Goal: Task Accomplishment & Management: Manage account settings

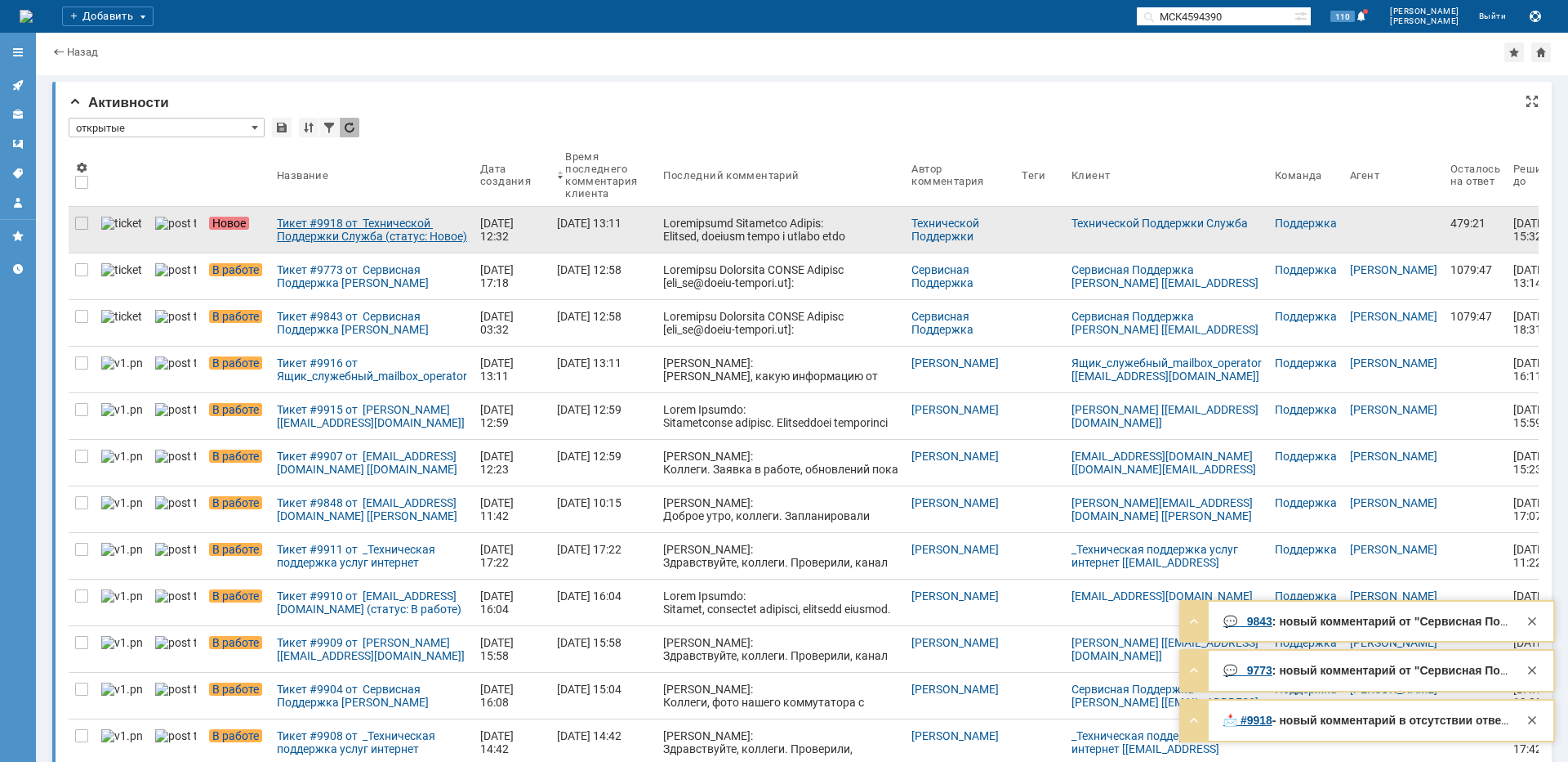
click at [409, 225] on div "Тикет #9918 от Технической Поддержки Служба (статус: Новое)" at bounding box center [372, 229] width 190 height 26
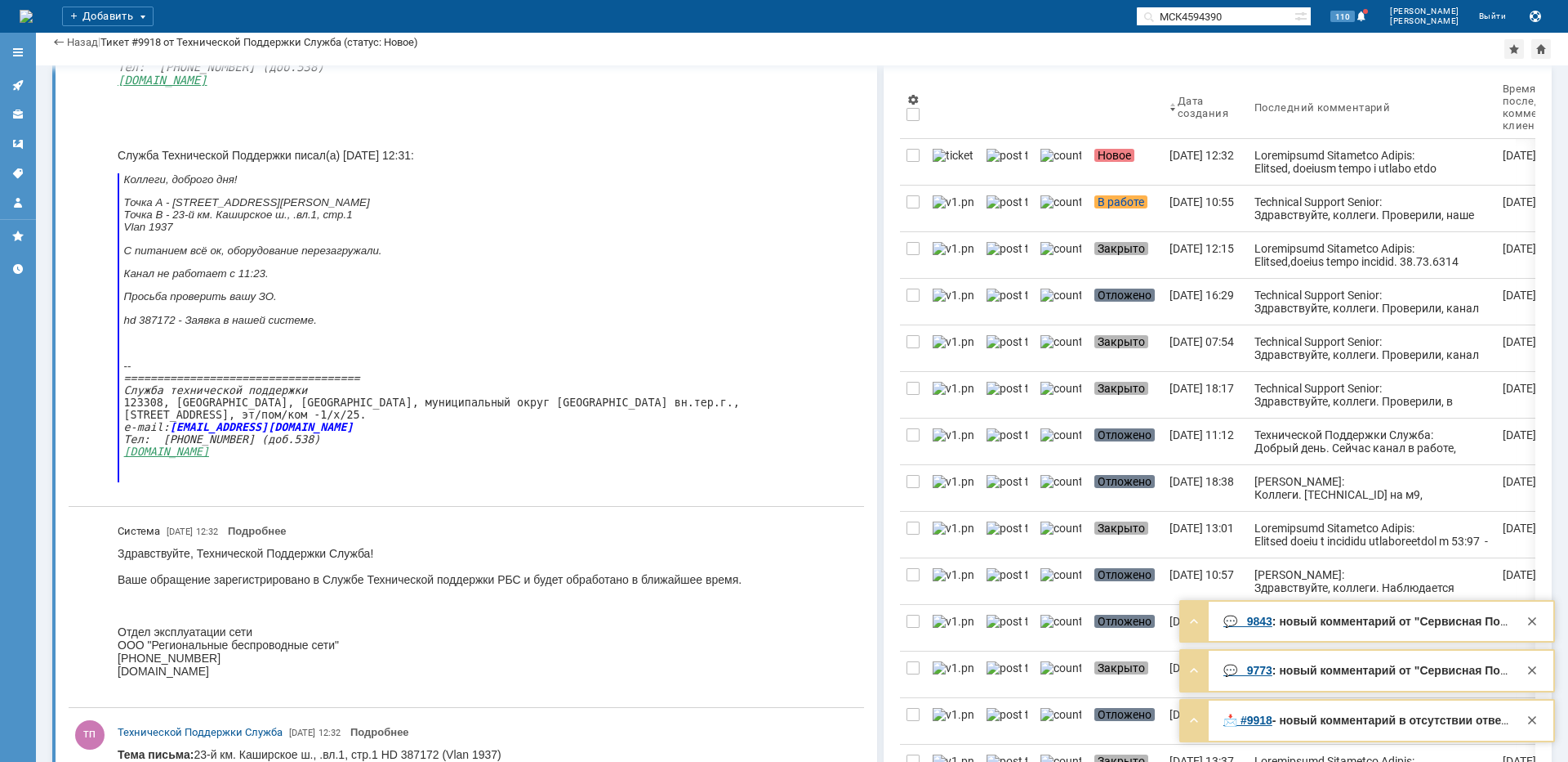
scroll to position [736, 0]
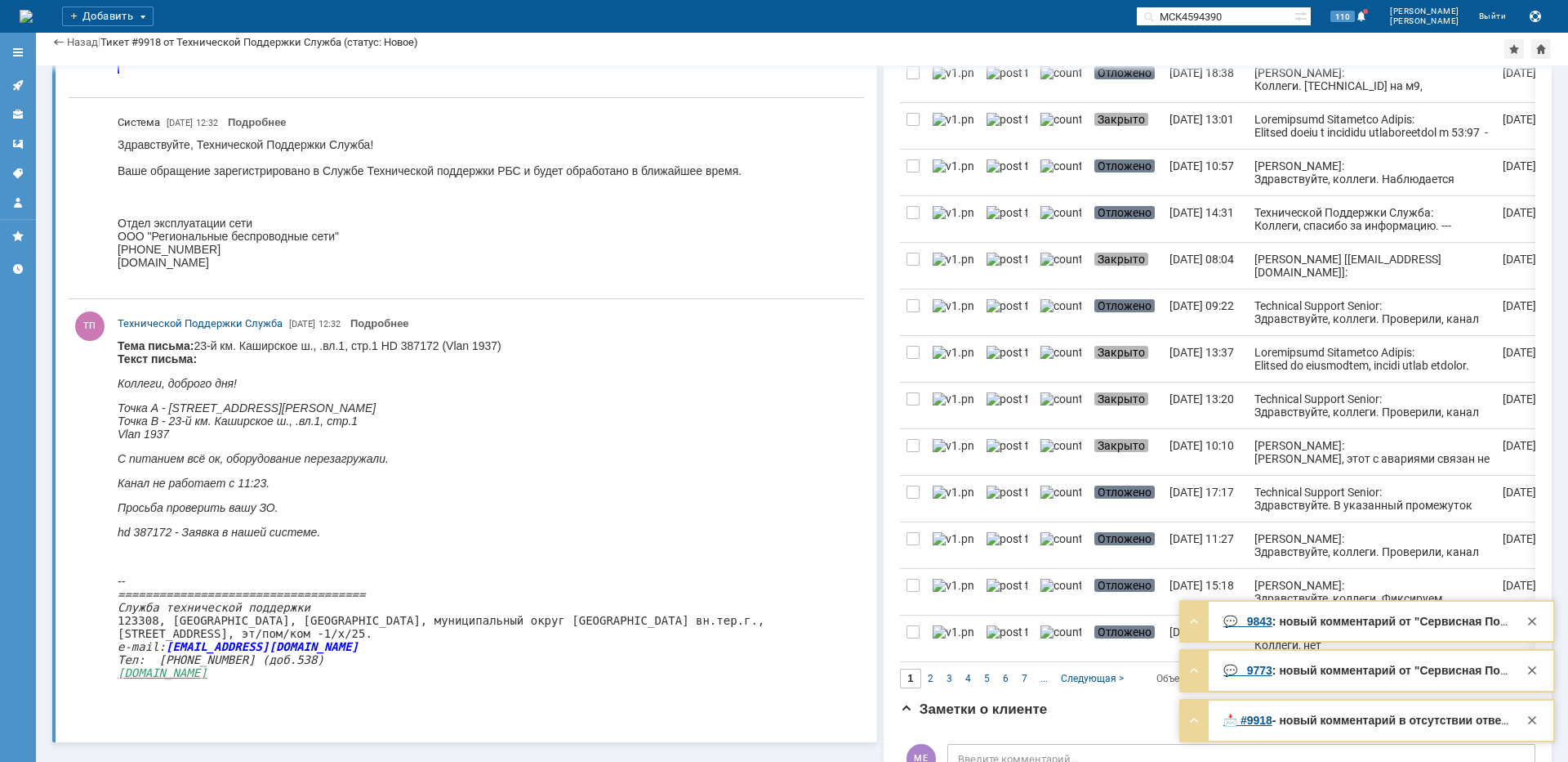
click at [241, 421] on em "Точка В - 23-й км. Каширское ш., .вл.1, стр.1" at bounding box center [237, 420] width 240 height 13
copy em "Каширское"
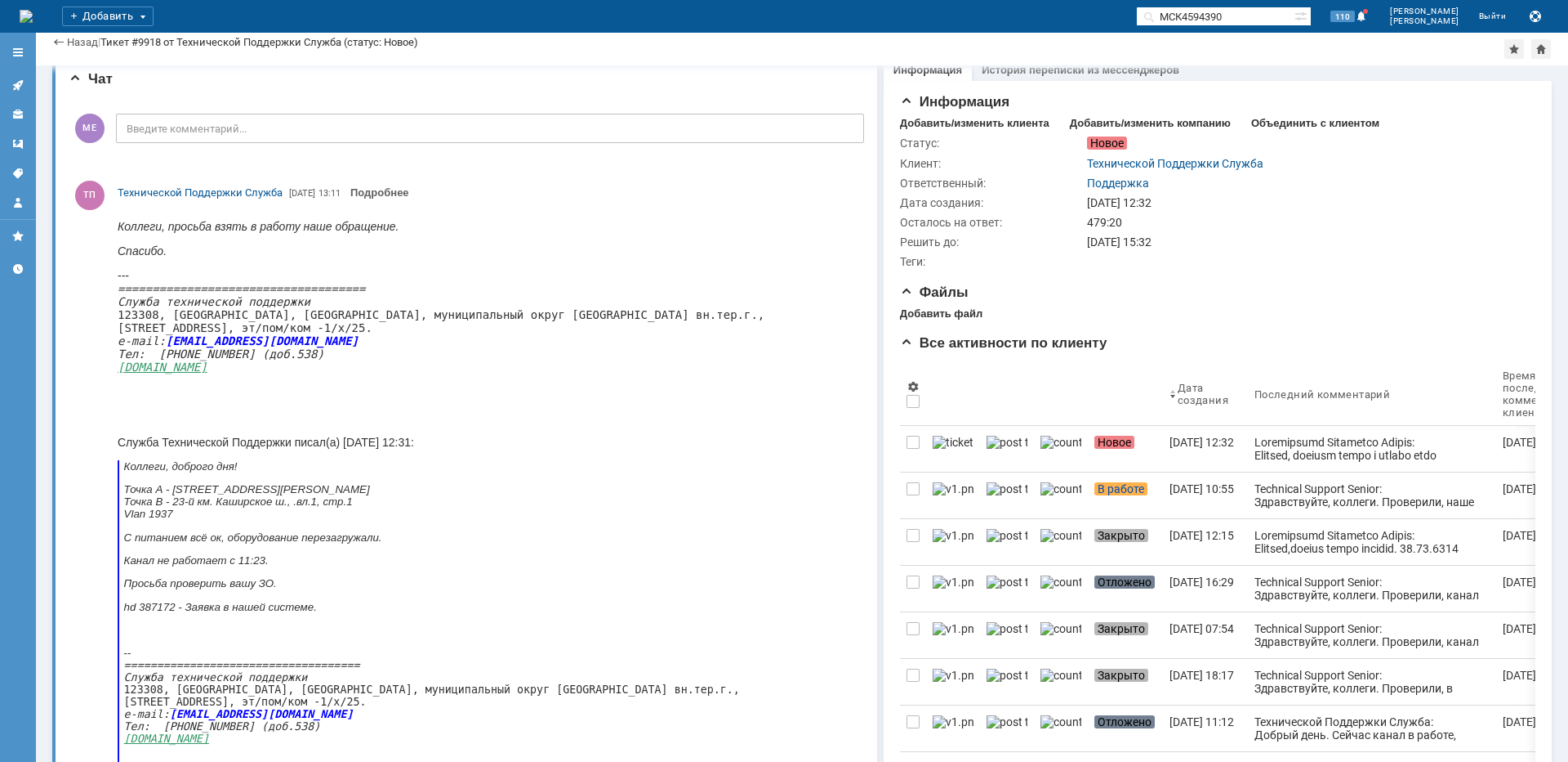
scroll to position [0, 0]
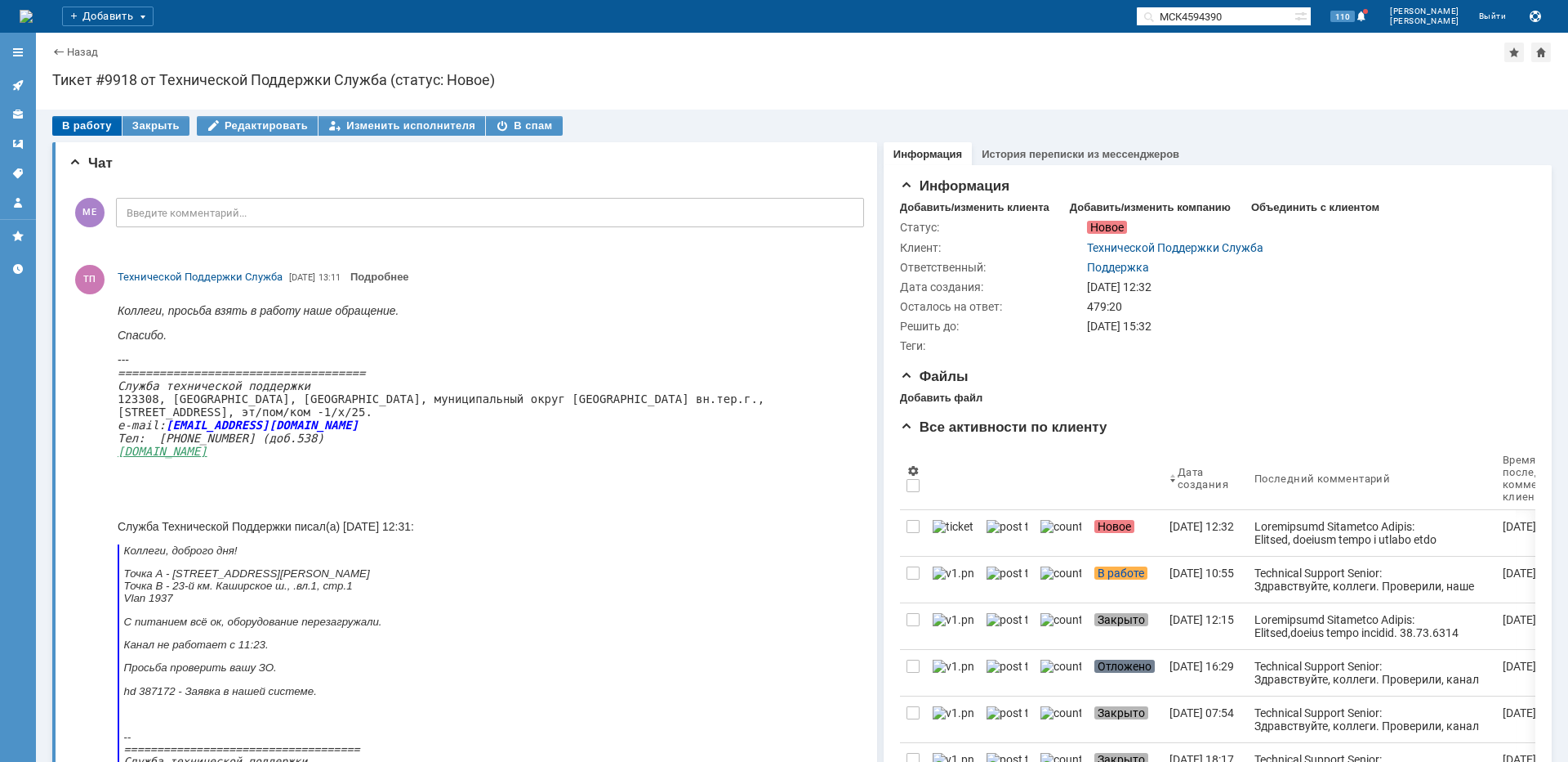
click at [80, 120] on div "В работу" at bounding box center [87, 125] width 69 height 19
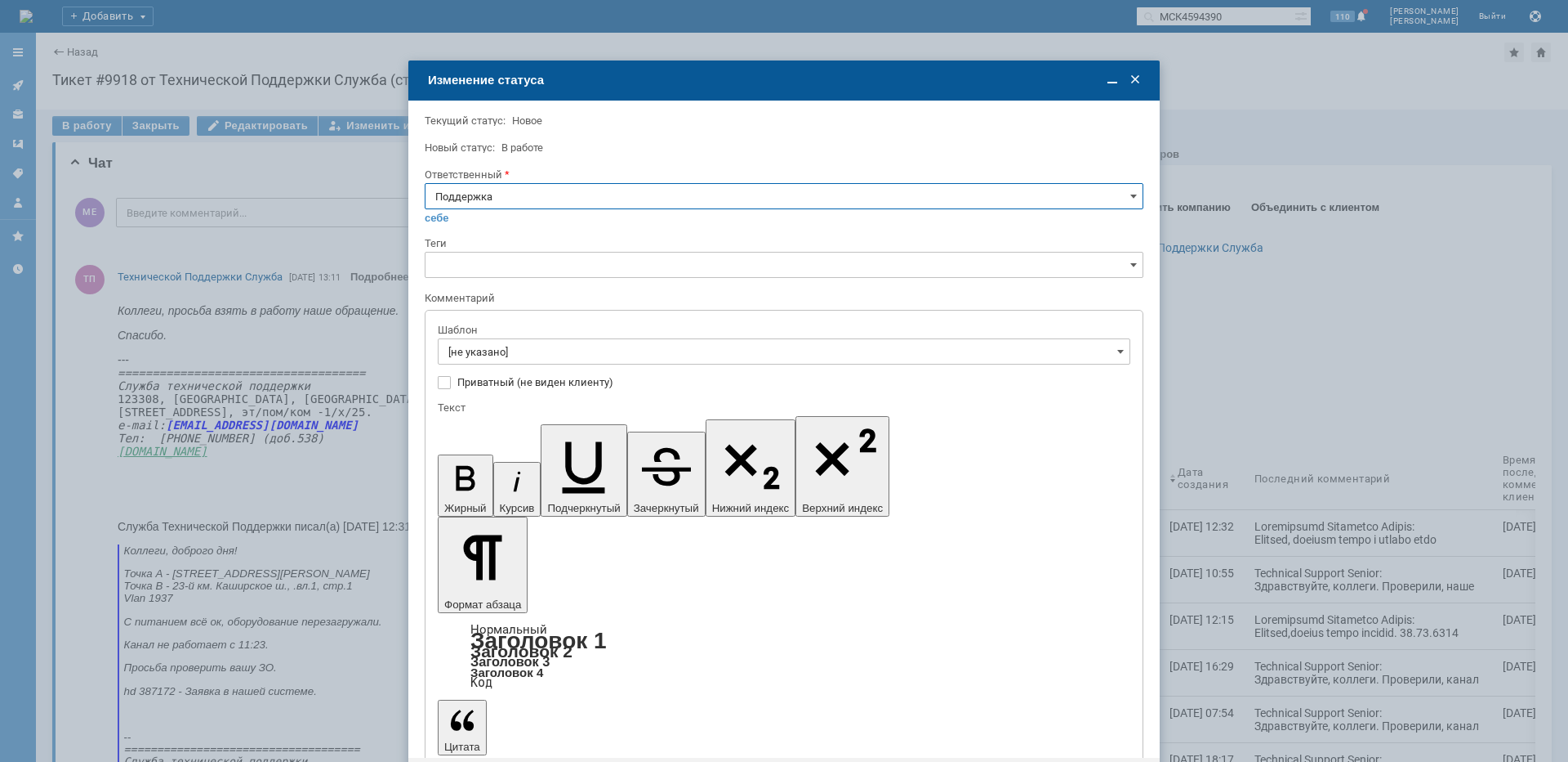
click at [567, 208] on input "Поддержка" at bounding box center [784, 196] width 719 height 26
click at [527, 363] on span "[PERSON_NAME]" at bounding box center [784, 361] width 697 height 13
type input "[PERSON_NAME]"
click at [526, 361] on input "[не указано]" at bounding box center [784, 351] width 692 height 26
type input "[PERSON_NAME]"
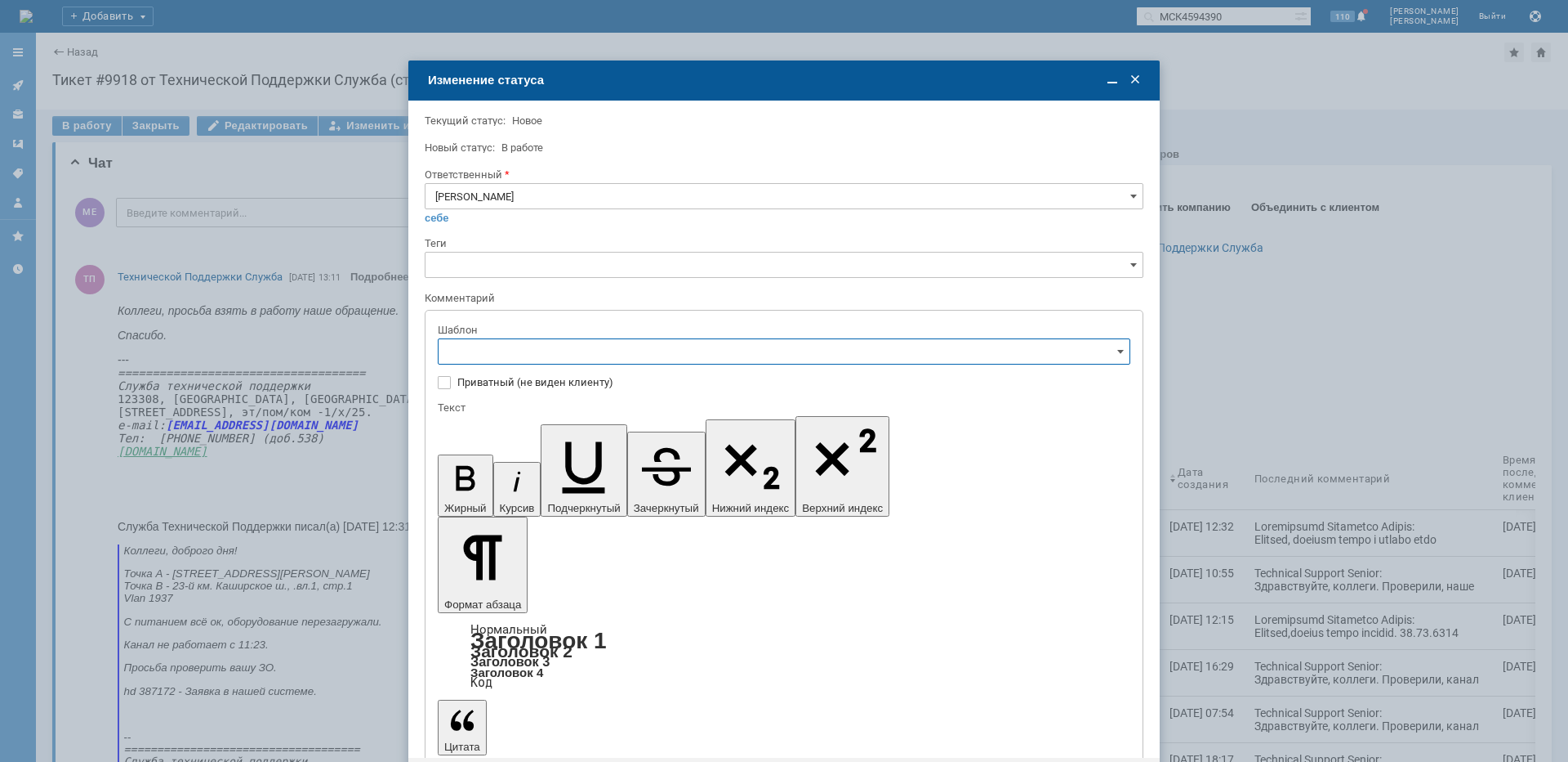
drag, startPoint x: 123, startPoint y: 76, endPoint x: 589, endPoint y: 419, distance: 578.6
click at [593, 411] on span "[операторы] Авария на транзите" at bounding box center [784, 408] width 671 height 13
type input "[операторы] Авария на транзите"
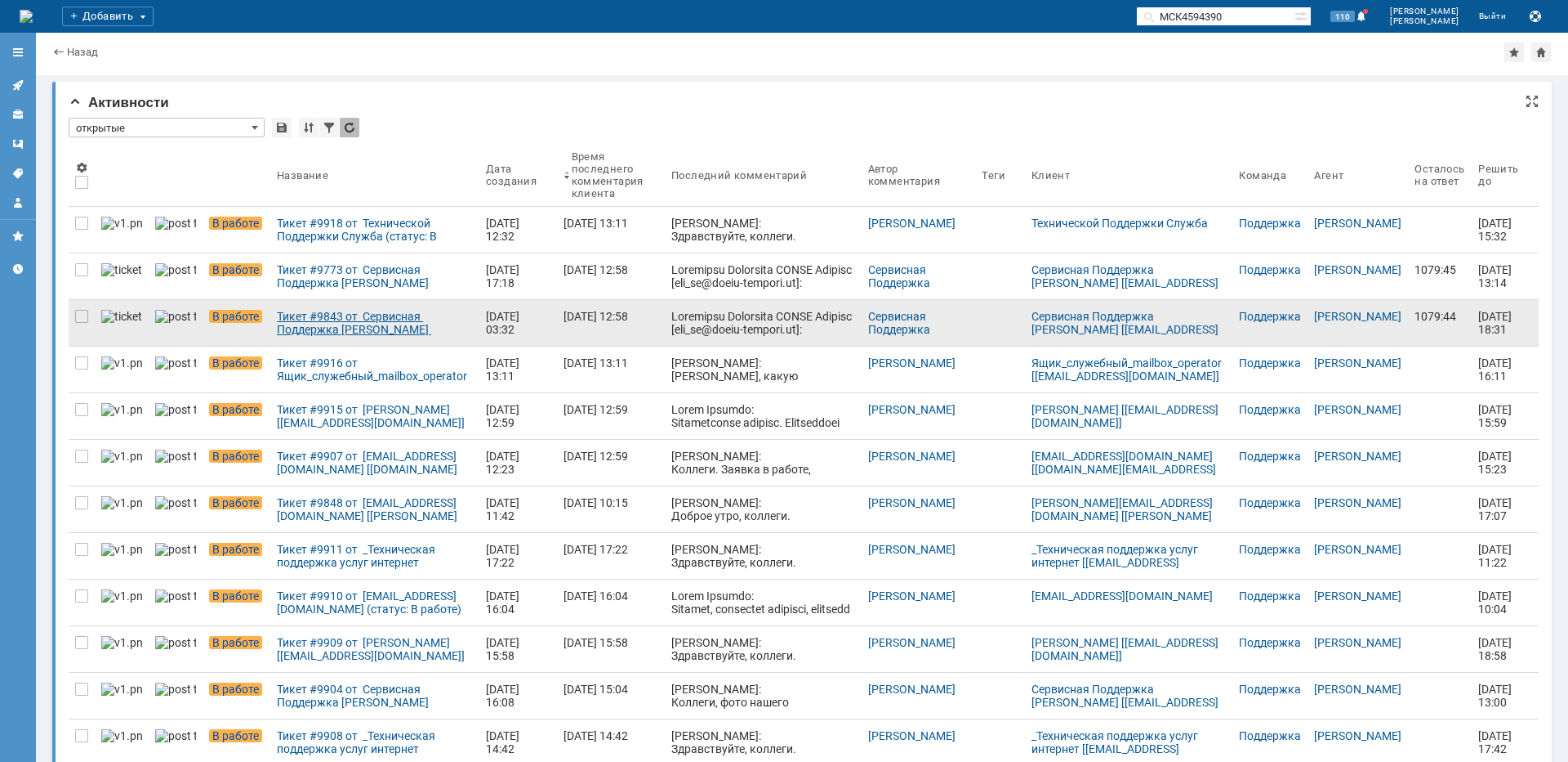
click at [348, 318] on div "Тикет #9843 от Сервисная Поддержка [PERSON_NAME] [[EMAIL_ADDRESS][DOMAIN_NAME]]…" at bounding box center [375, 323] width 196 height 26
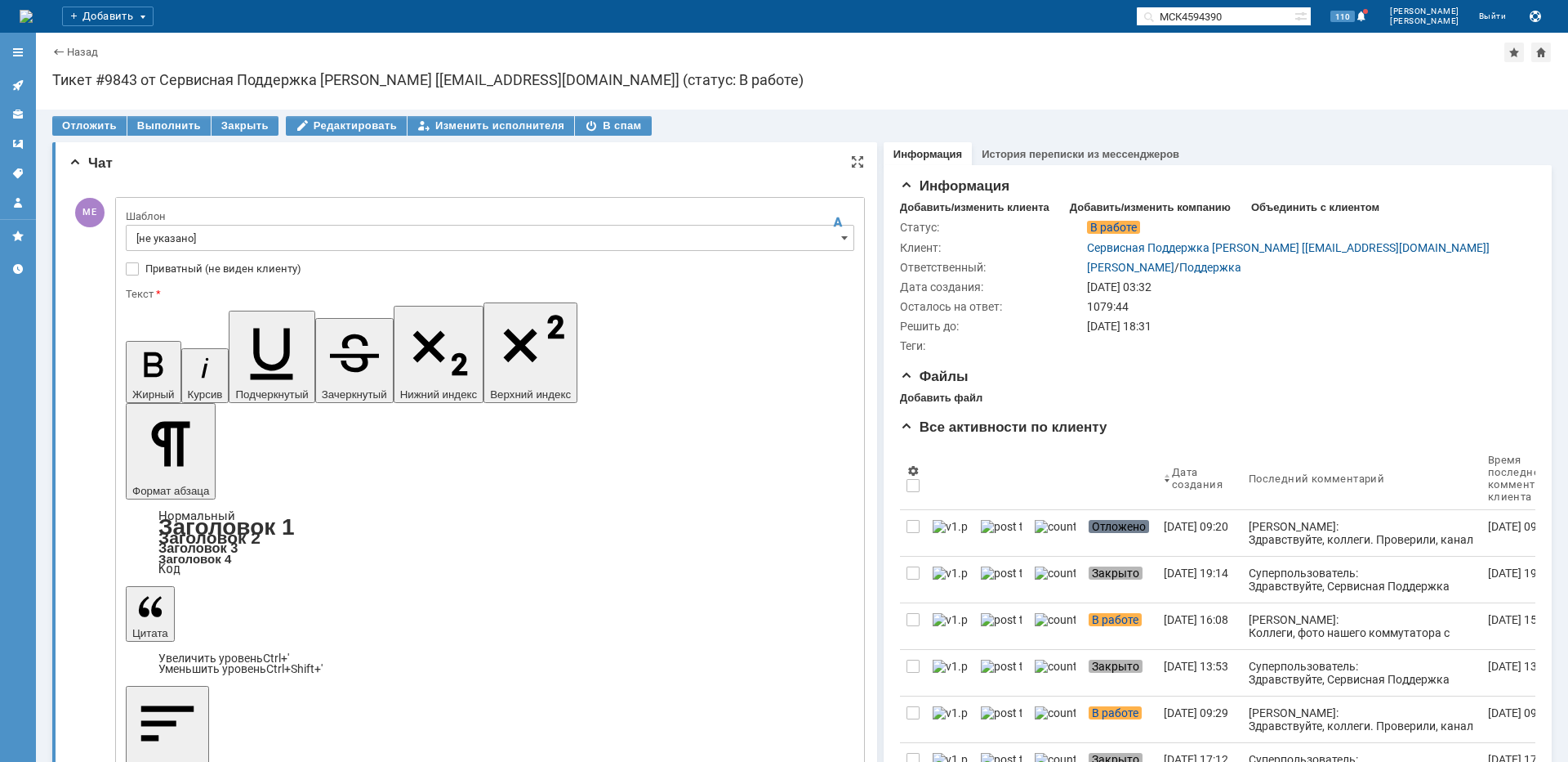
click at [190, 229] on input "[не указано]" at bounding box center [490, 237] width 729 height 26
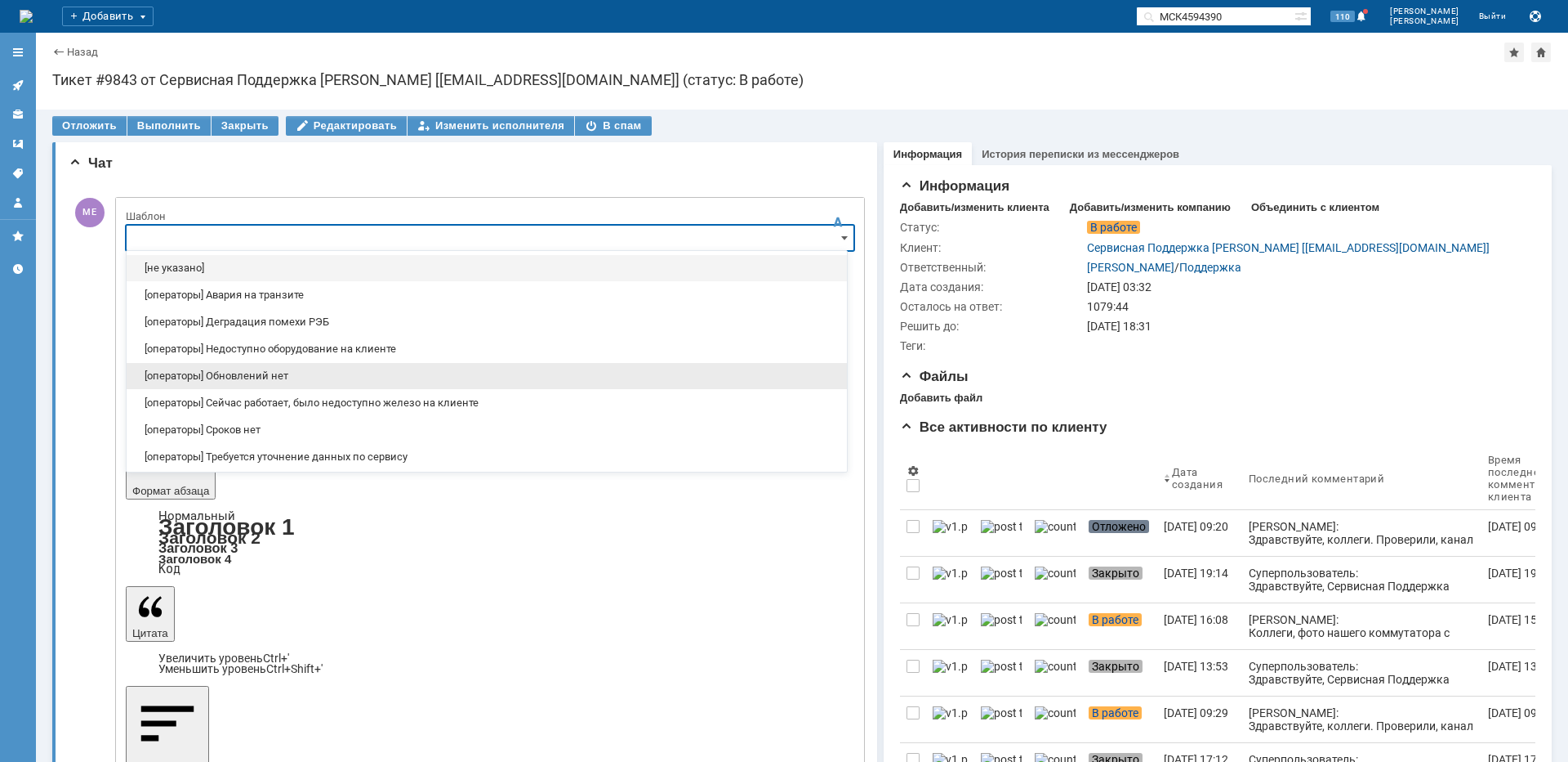
click at [270, 375] on span "[операторы] Обновлений нет" at bounding box center [487, 375] width 701 height 13
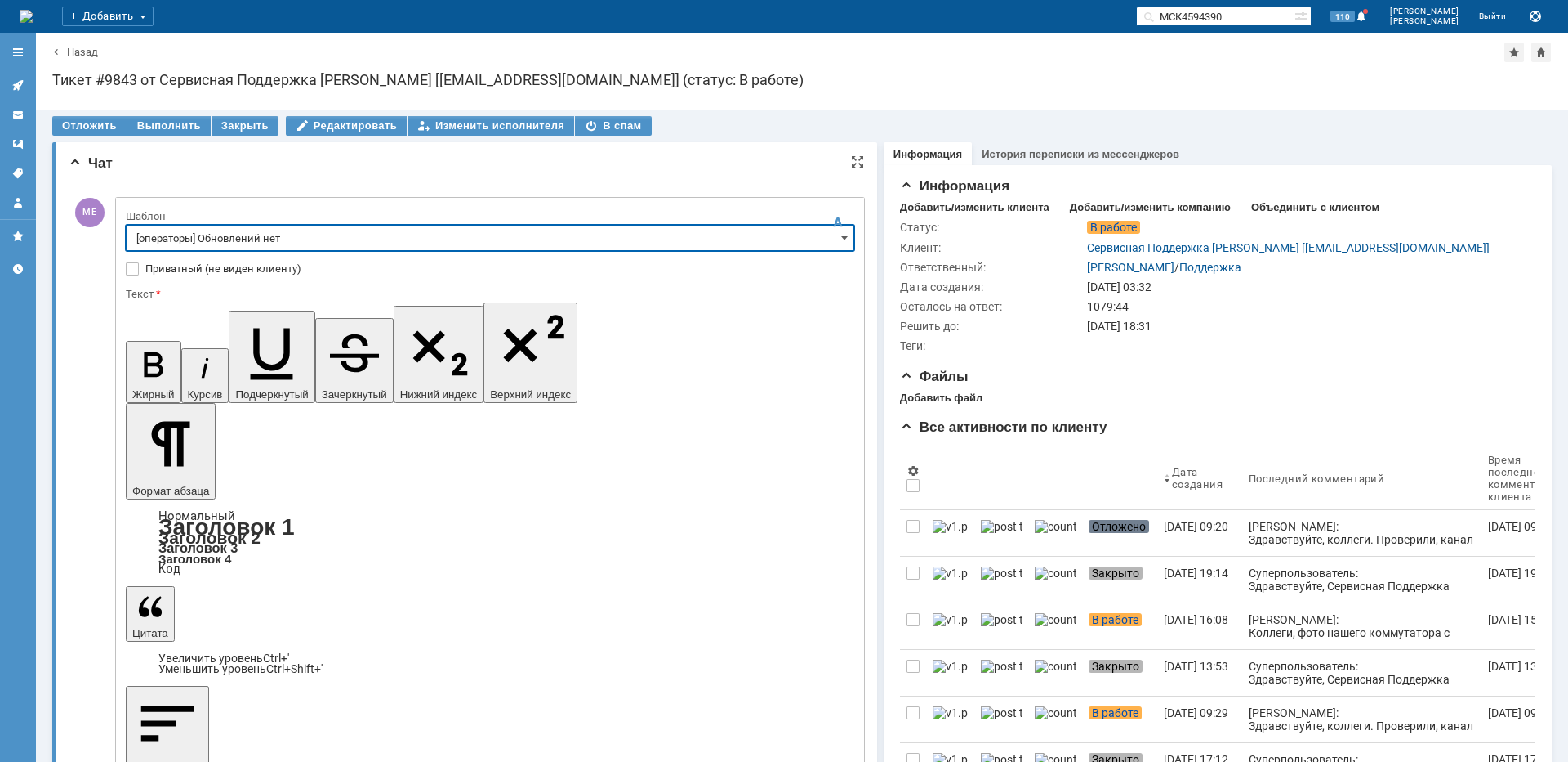
type input "[операторы] Обновлений нет"
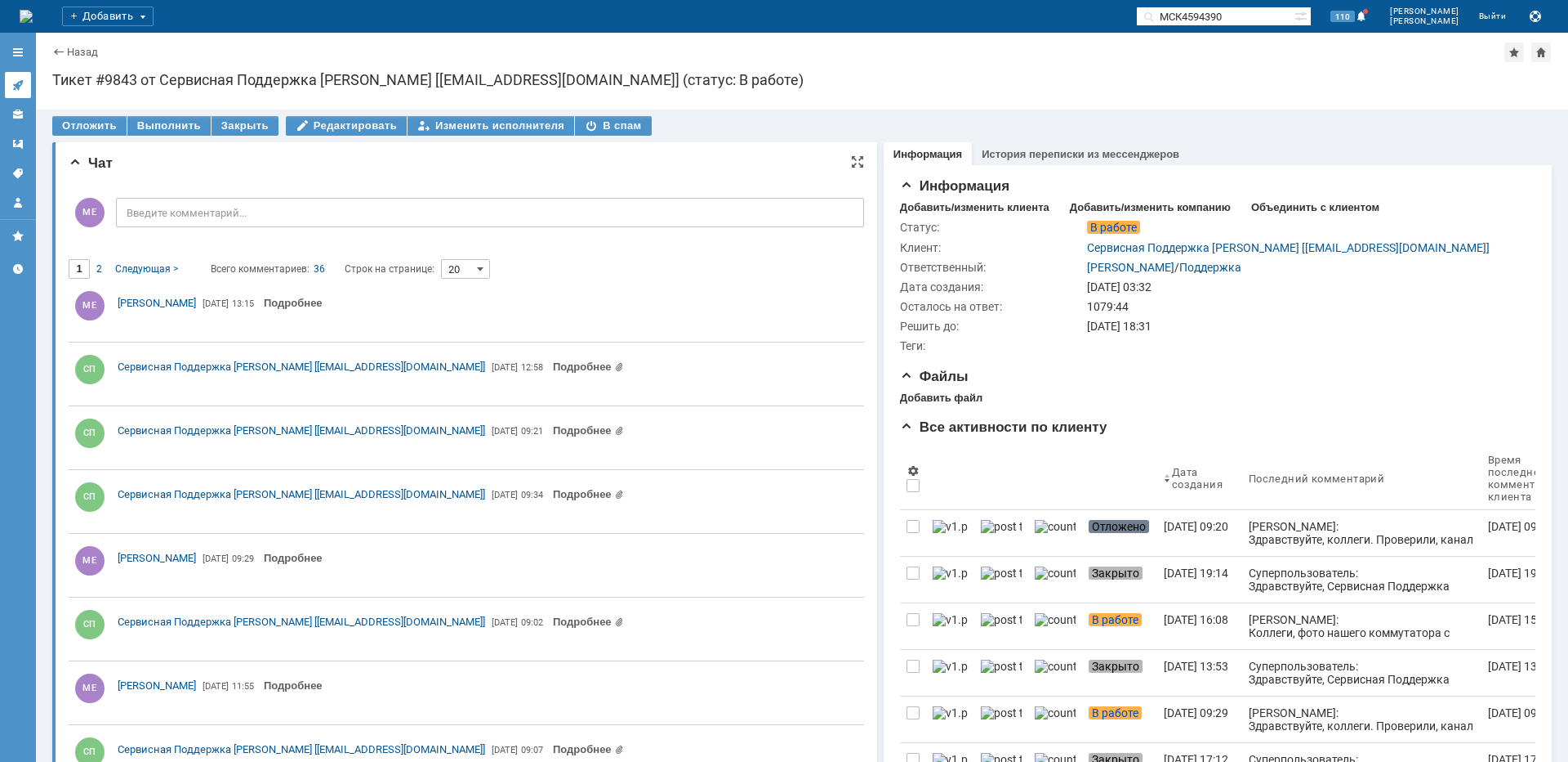
click at [14, 88] on icon at bounding box center [18, 84] width 13 height 13
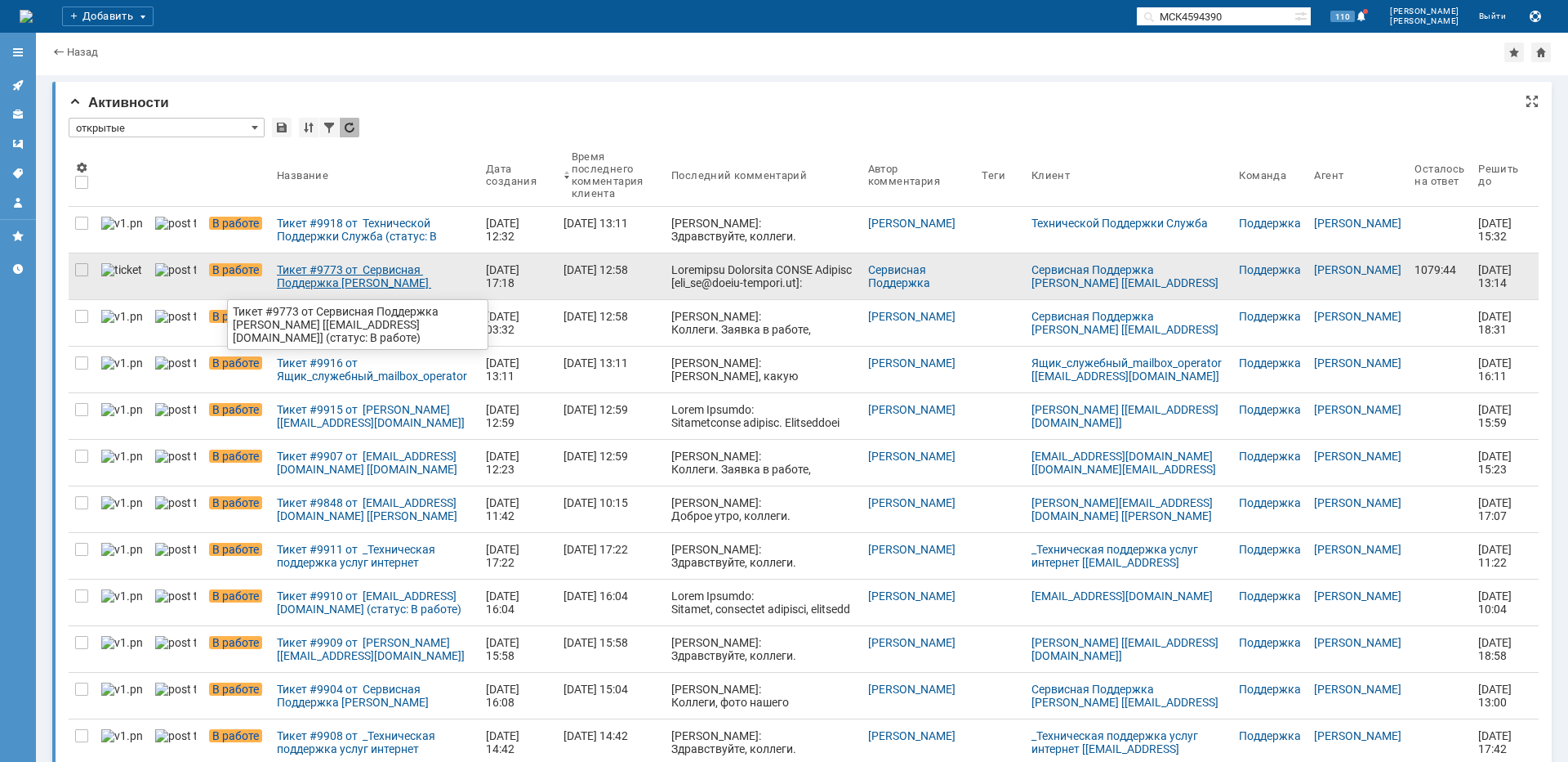
click at [317, 267] on div "Тикет #9773 от Сервисная Поддержка [PERSON_NAME] [[EMAIL_ADDRESS][DOMAIN_NAME]]…" at bounding box center [375, 276] width 196 height 26
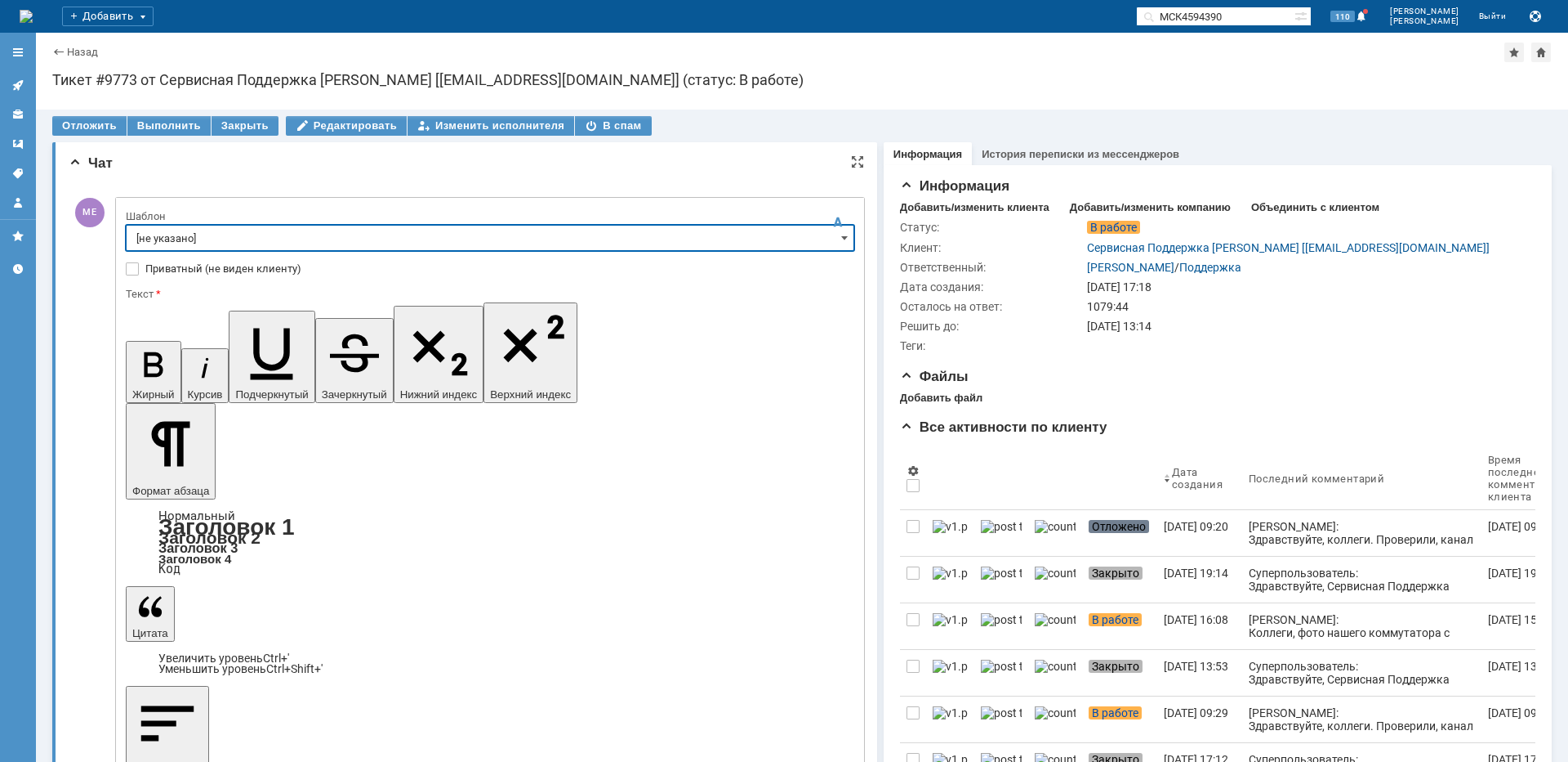
click at [173, 242] on input "[не указано]" at bounding box center [490, 237] width 729 height 26
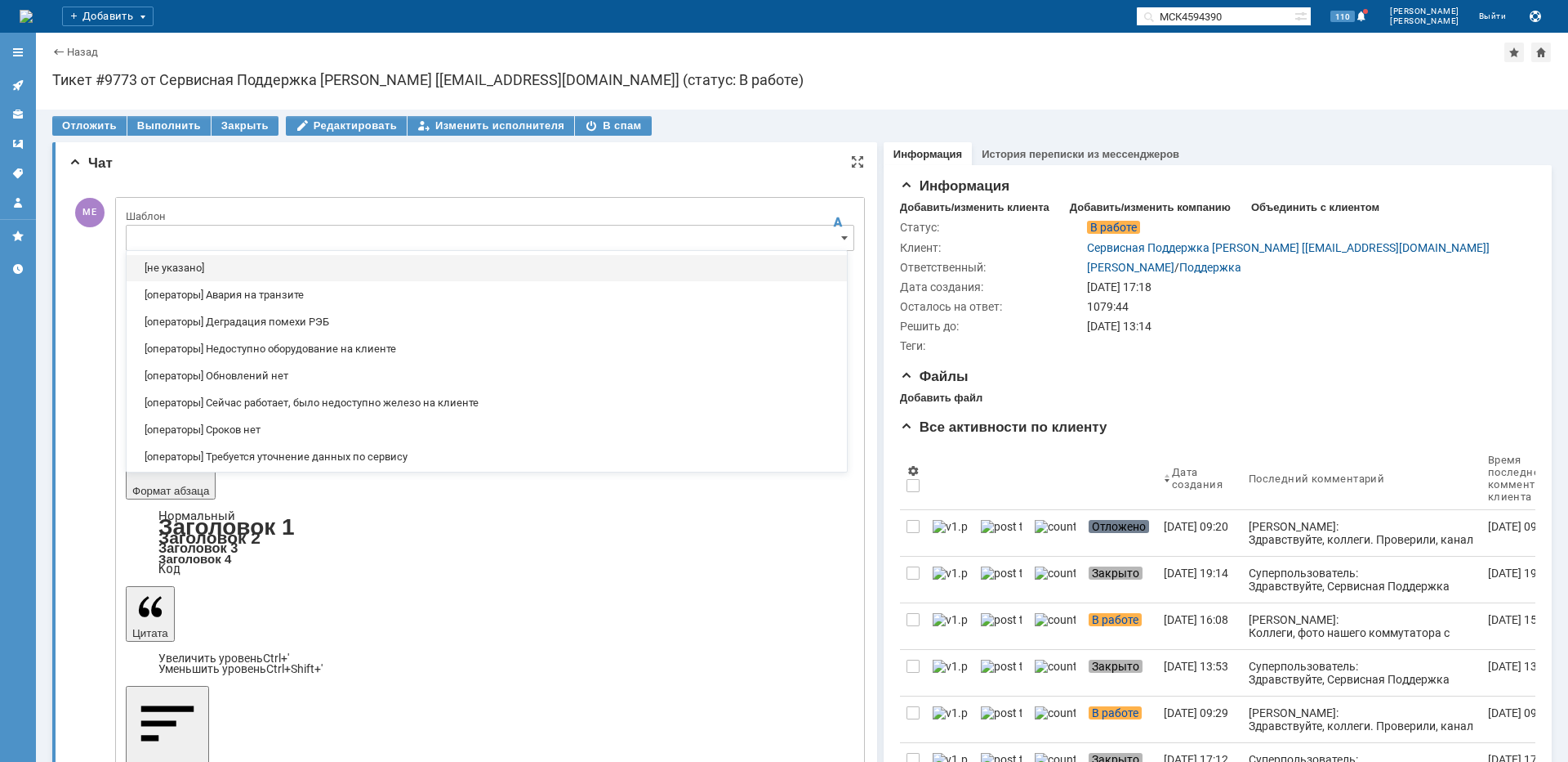
drag, startPoint x: 275, startPoint y: 378, endPoint x: 228, endPoint y: 452, distance: 87.7
click at [274, 378] on span "[операторы] Обновлений нет" at bounding box center [487, 375] width 701 height 13
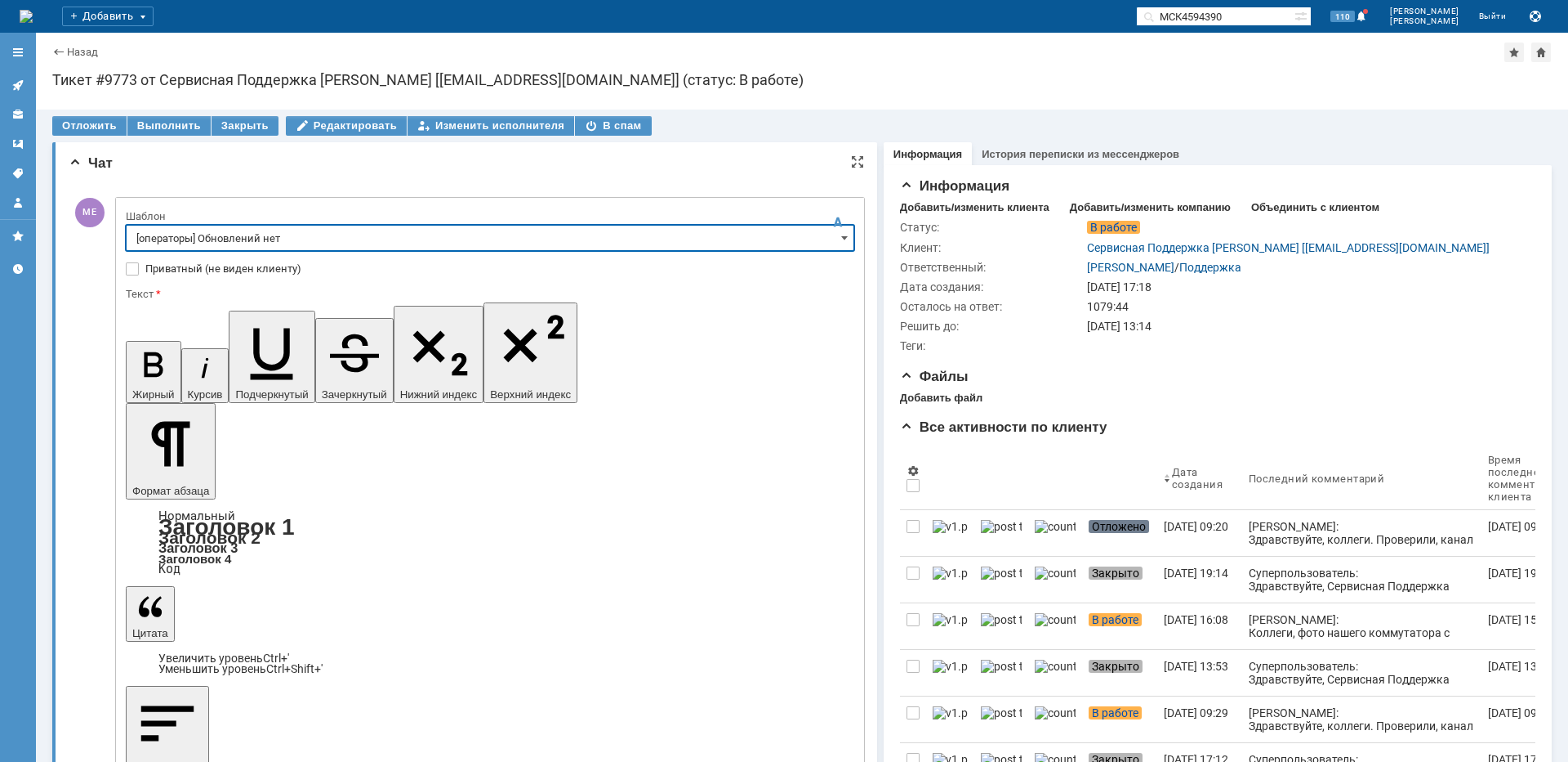
type input "[операторы] Обновлений нет"
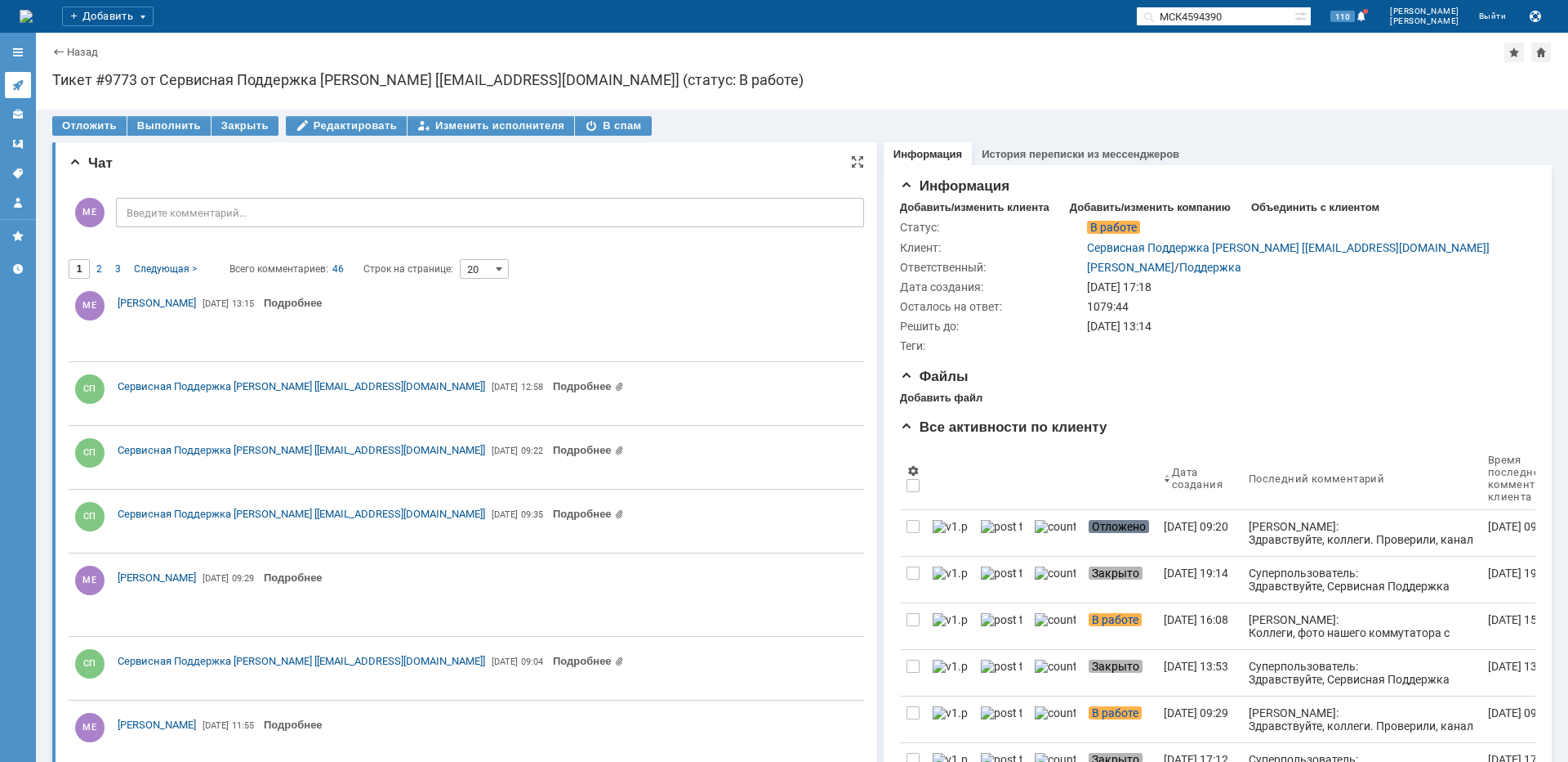
click at [24, 84] on icon at bounding box center [18, 84] width 13 height 13
